Goal: Task Accomplishment & Management: Manage account settings

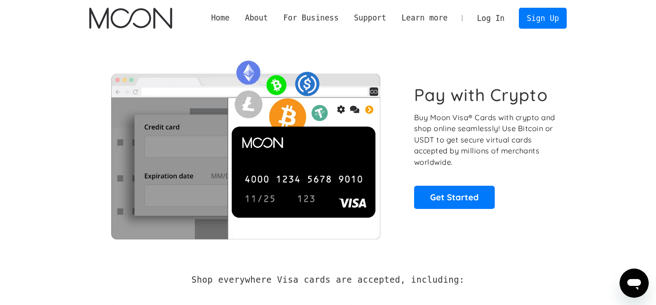
click at [492, 19] on link "Log In" at bounding box center [490, 18] width 43 height 20
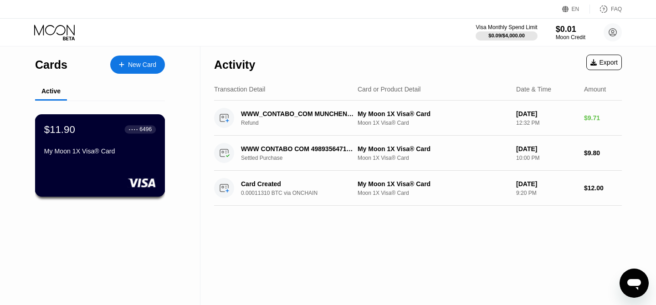
click at [137, 161] on div "$11.90 ● ● ● ● 6496 My Moon 1X Visa® Card" at bounding box center [100, 155] width 130 height 82
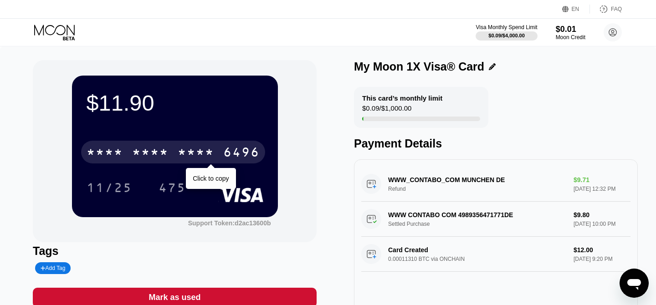
click at [211, 147] on div "* * * *" at bounding box center [196, 153] width 36 height 15
